Goal: Task Accomplishment & Management: Use online tool/utility

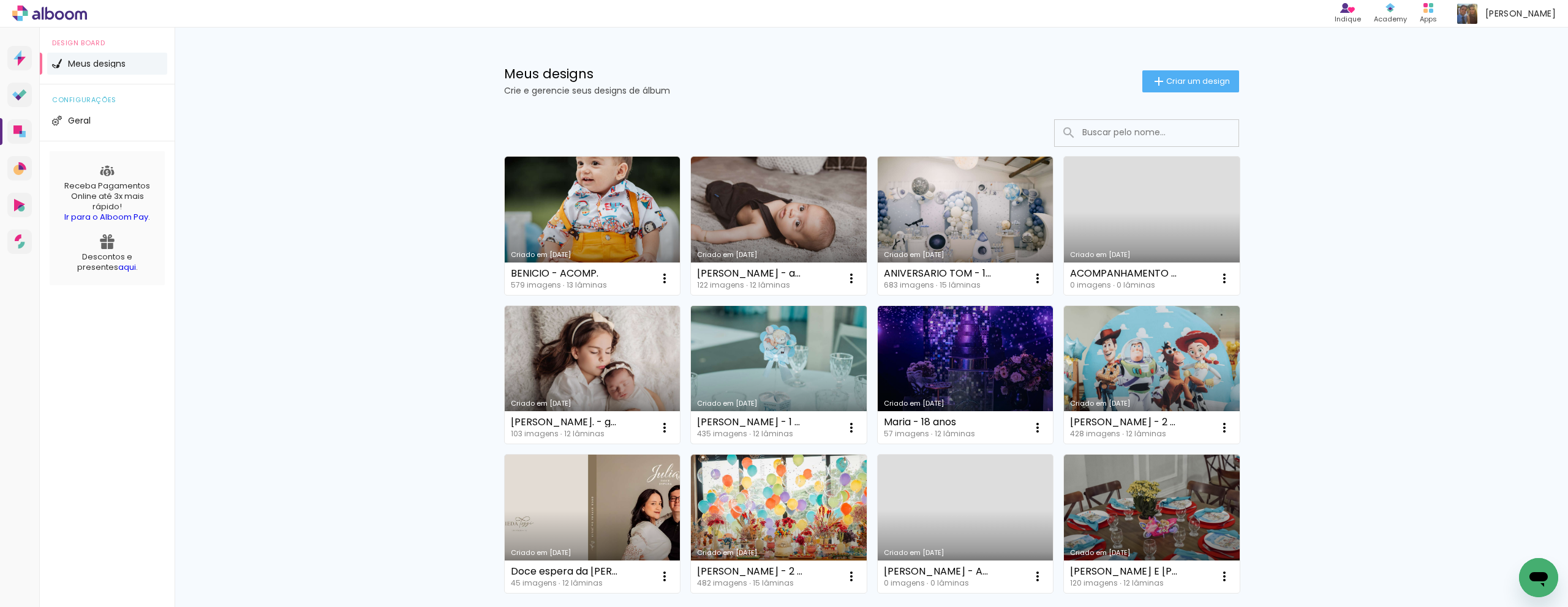
click at [817, 393] on link "Criado em 06/08/25" at bounding box center [779, 375] width 176 height 138
